Goal: Find specific page/section: Find specific page/section

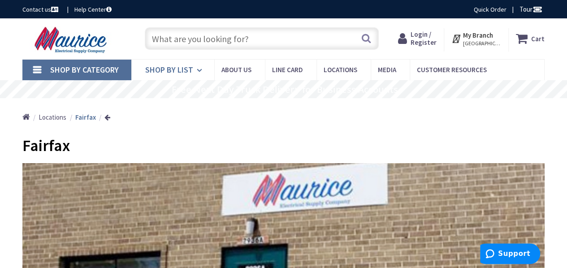
click at [154, 68] on span "Shop By List" at bounding box center [169, 70] width 48 height 10
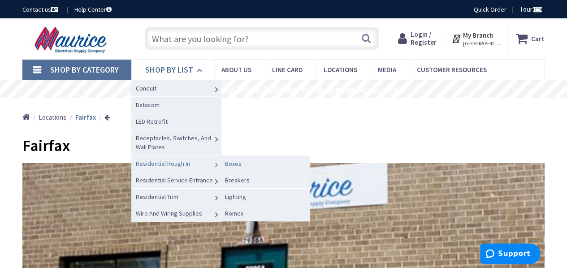
click at [232, 165] on span "Boxes" at bounding box center [233, 164] width 17 height 8
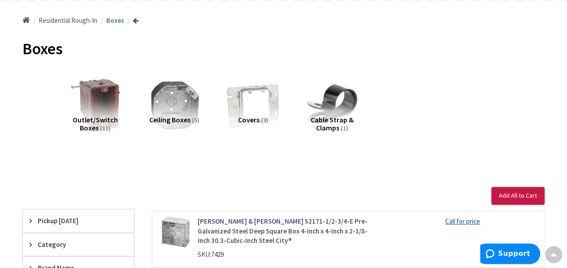
scroll to position [45, 0]
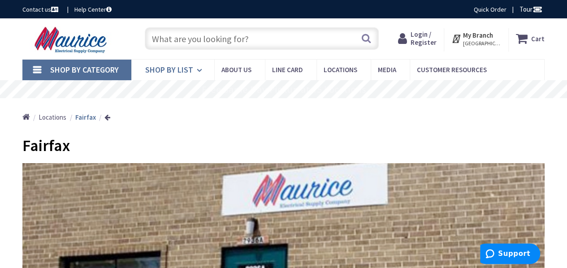
click at [187, 72] on span "Shop By List" at bounding box center [169, 70] width 48 height 10
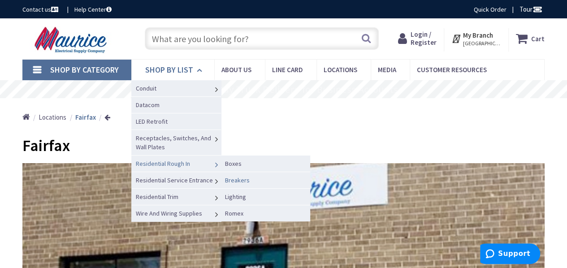
click at [242, 180] on span "Breakers" at bounding box center [237, 180] width 25 height 8
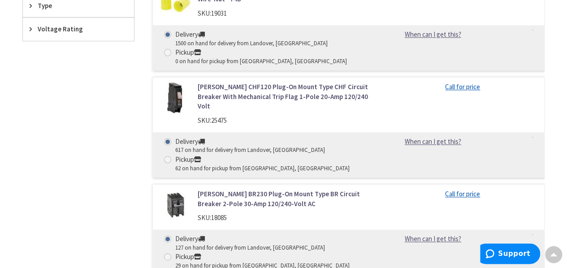
scroll to position [583, 0]
